Goal: Task Accomplishment & Management: Use online tool/utility

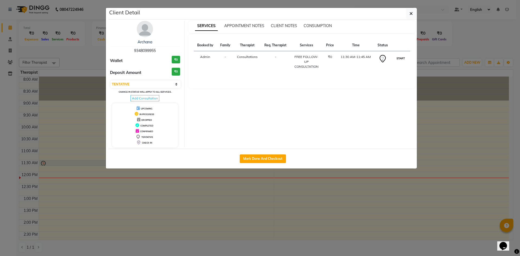
click at [399, 58] on button "START" at bounding box center [400, 58] width 11 height 7
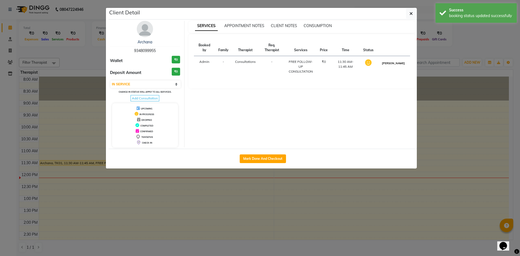
click at [398, 62] on button "[PERSON_NAME]" at bounding box center [394, 63] width 26 height 7
select select "3"
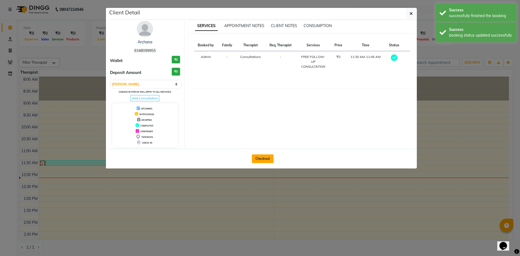
click at [271, 160] on button "Checkout" at bounding box center [263, 158] width 22 height 9
select select "service"
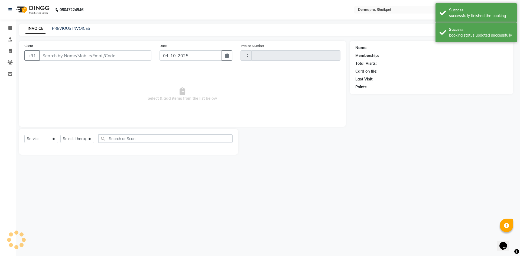
type input "0413"
select select "5996"
type input "93******55"
select select "43026"
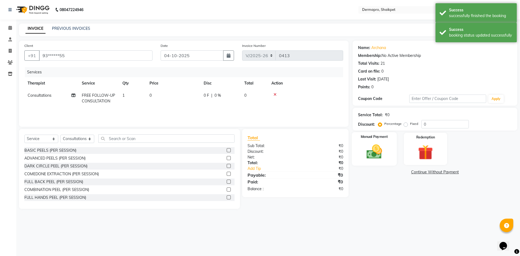
click at [378, 153] on img at bounding box center [374, 152] width 25 height 18
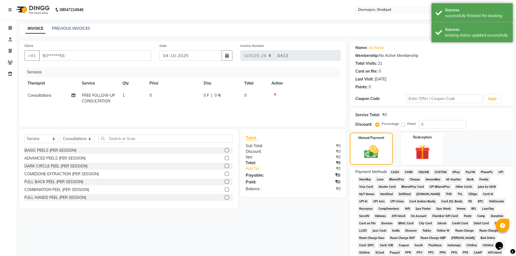
click at [396, 171] on span "CASH" at bounding box center [395, 172] width 12 height 6
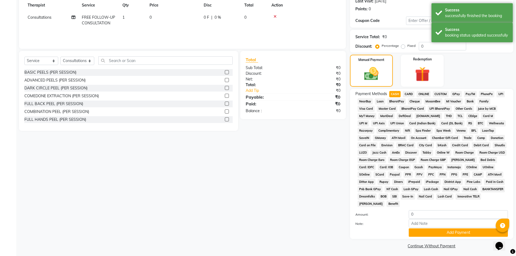
scroll to position [80, 0]
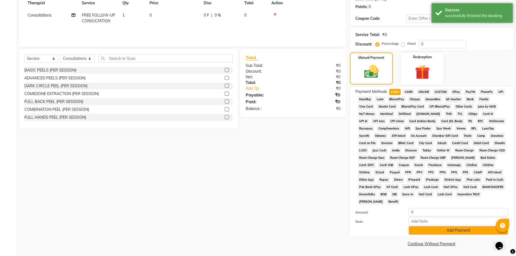
click at [466, 227] on button "Add Payment" at bounding box center [458, 230] width 99 height 8
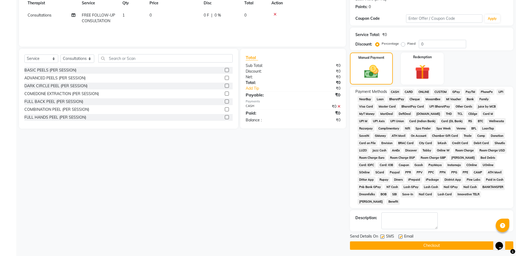
click at [421, 246] on button "Checkout" at bounding box center [431, 245] width 163 height 8
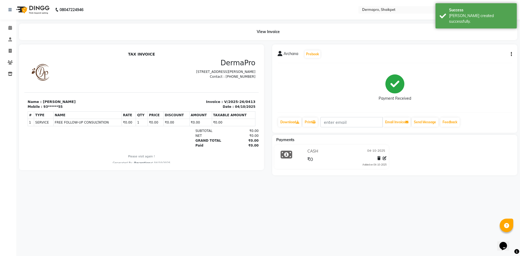
select select "service"
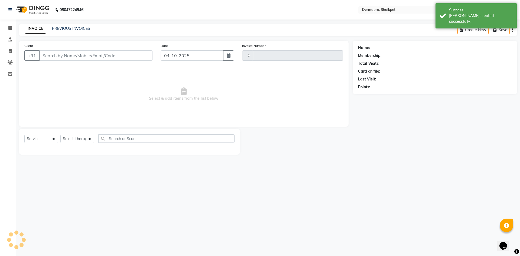
type input "0414"
select select "5996"
type input "93******55"
select select "43026"
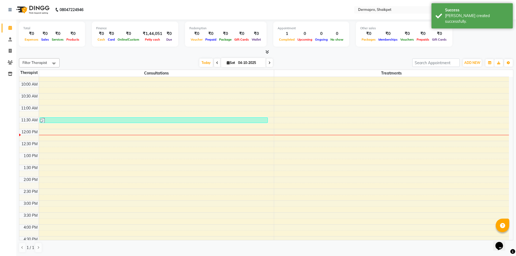
scroll to position [46, 0]
